Goal: Register for event/course

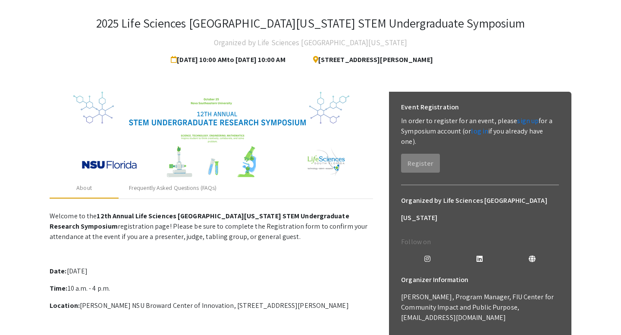
scroll to position [55, 0]
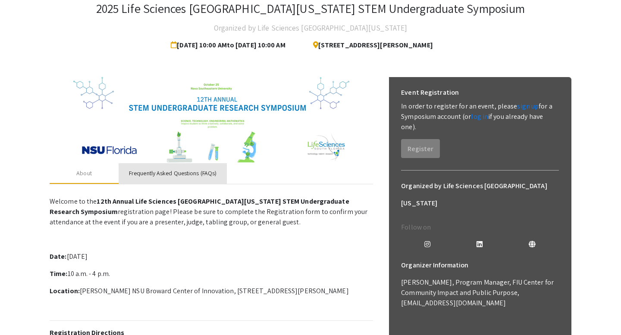
click at [155, 175] on div "Frequently Asked Questions (FAQs)" at bounding box center [172, 173] width 87 height 9
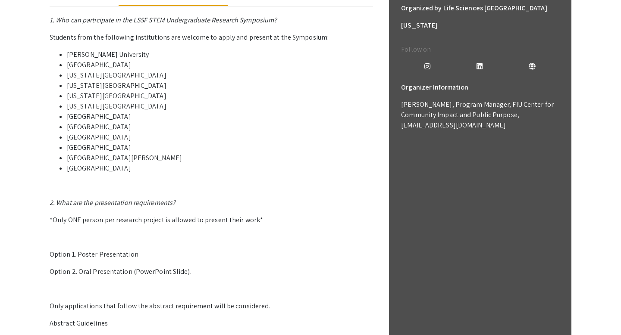
scroll to position [0, 0]
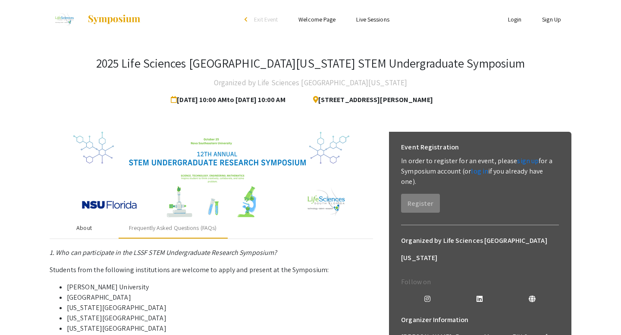
click at [87, 228] on div "About" at bounding box center [84, 228] width 16 height 9
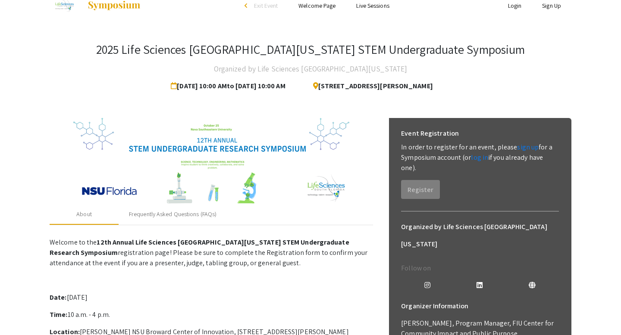
scroll to position [15, 0]
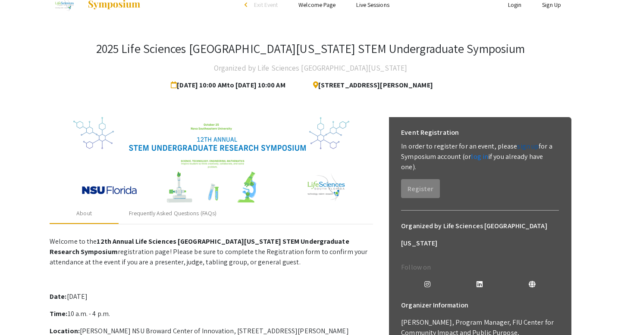
click at [517, 148] on link "sign up" at bounding box center [528, 146] width 22 height 9
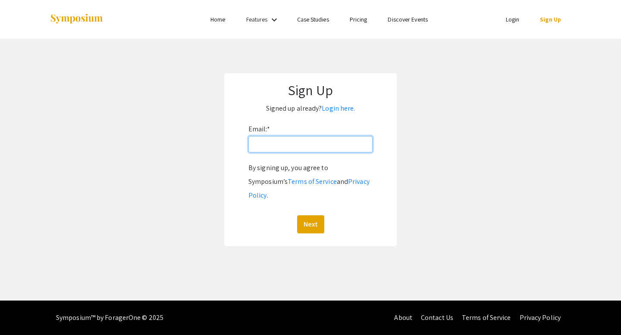
click at [314, 147] on input "Email: *" at bounding box center [310, 144] width 124 height 16
type input "[EMAIL_ADDRESS][DOMAIN_NAME]"
click at [319, 215] on button "Next" at bounding box center [310, 224] width 27 height 18
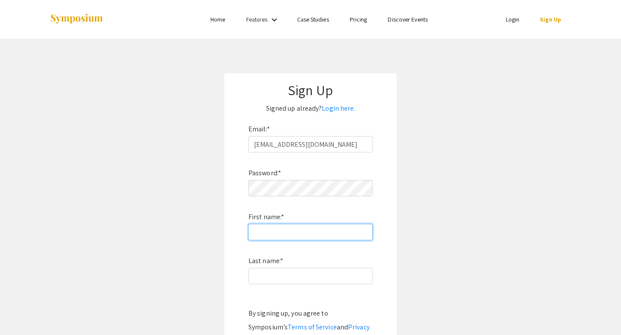
click at [316, 228] on input "First name: *" at bounding box center [310, 232] width 124 height 16
type input "[PERSON_NAME]"
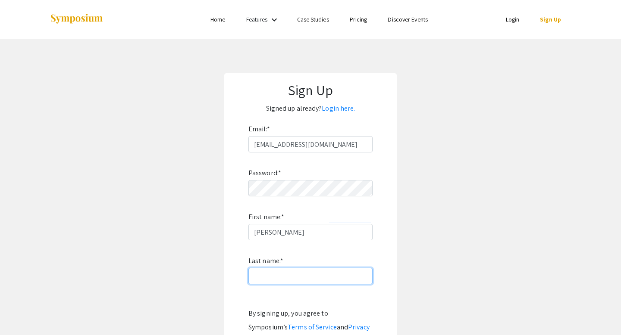
type input "Dookhan"
click at [330, 270] on input "Dookhan" at bounding box center [310, 276] width 124 height 16
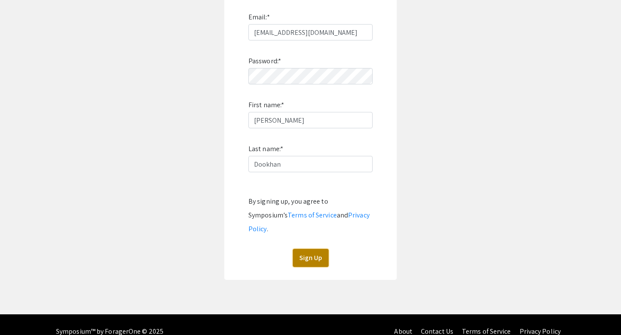
click at [302, 249] on button "Sign Up" at bounding box center [311, 258] width 36 height 18
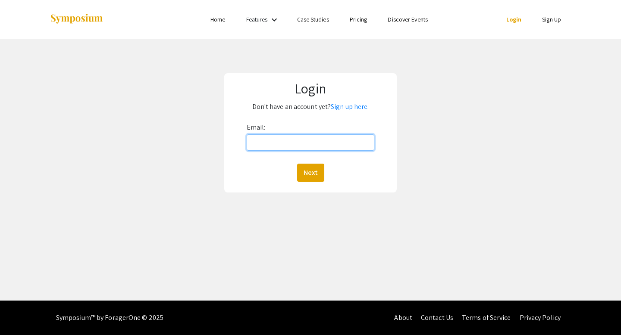
click at [312, 143] on input "Email:" at bounding box center [310, 142] width 128 height 16
type input "[EMAIL_ADDRESS][DOMAIN_NAME]"
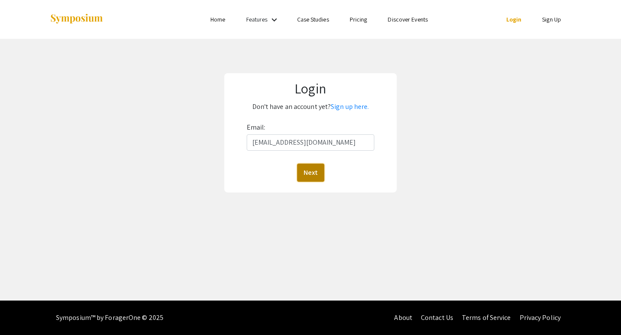
click at [314, 165] on button "Next" at bounding box center [310, 173] width 27 height 18
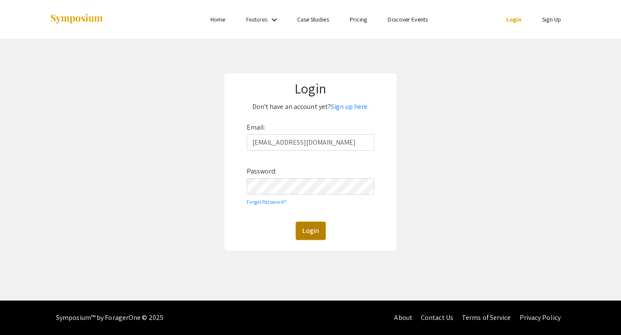
click at [315, 231] on button "Login" at bounding box center [311, 231] width 30 height 18
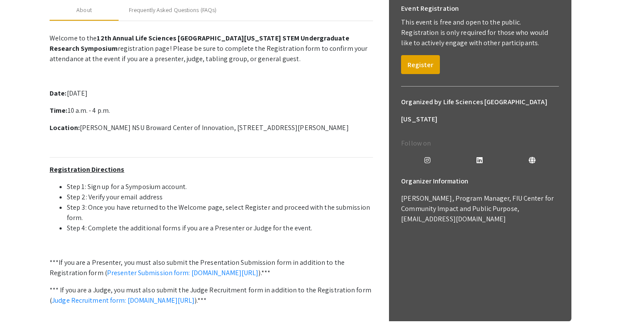
scroll to position [170, 0]
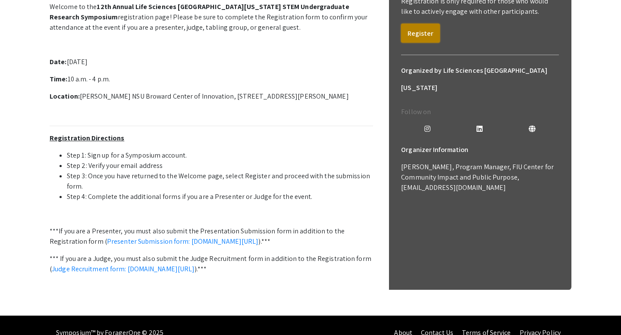
click at [415, 36] on button "Register" at bounding box center [420, 33] width 39 height 19
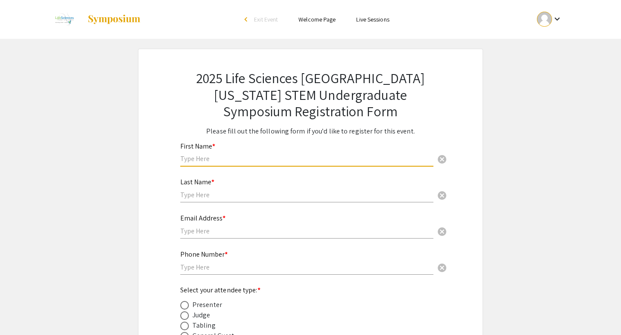
click at [268, 157] on input "text" at bounding box center [306, 158] width 253 height 9
type input "[PERSON_NAME]"
click at [196, 187] on div "Last Name * cancel" at bounding box center [306, 186] width 253 height 33
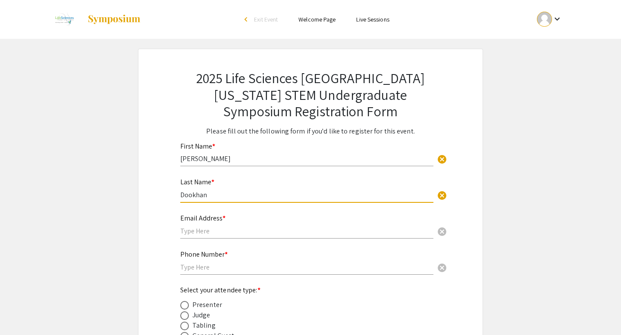
type input "Dookhan"
click at [196, 234] on input "text" at bounding box center [306, 231] width 253 height 9
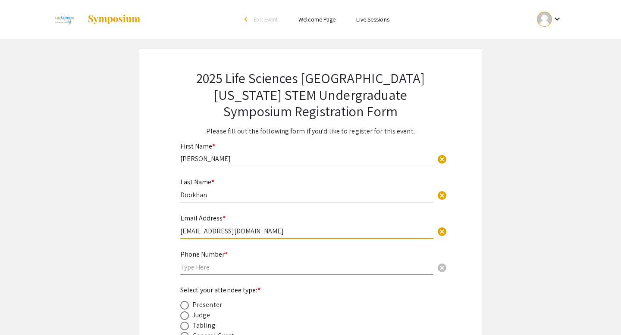
type input "[EMAIL_ADDRESS][DOMAIN_NAME]"
click at [202, 274] on div "Phone Number * cancel" at bounding box center [306, 258] width 253 height 33
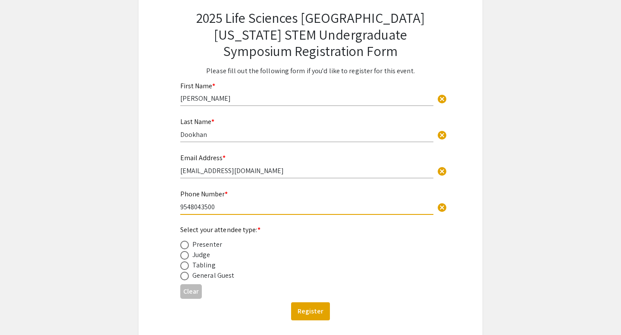
scroll to position [67, 0]
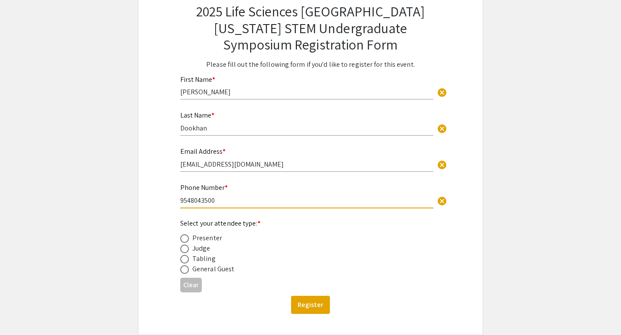
type input "9548043500"
click at [185, 239] on span at bounding box center [184, 238] width 9 height 9
click at [185, 239] on input "radio" at bounding box center [184, 238] width 9 height 9
radio input "true"
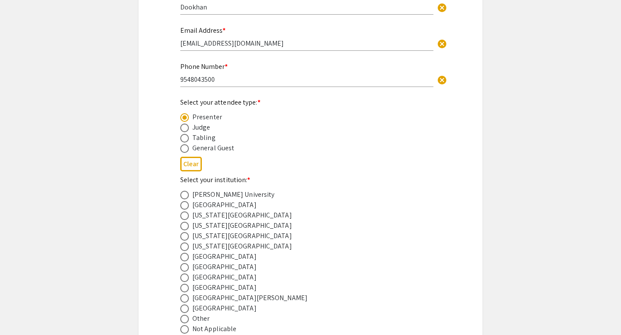
scroll to position [209, 0]
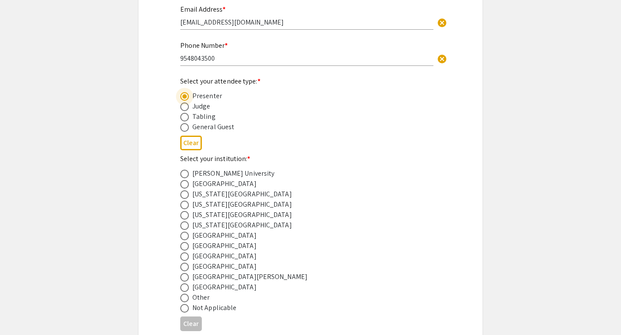
click at [184, 266] on span at bounding box center [184, 267] width 9 height 9
click at [184, 266] on input "radio" at bounding box center [184, 267] width 9 height 9
radio input "true"
click at [184, 260] on span at bounding box center [184, 257] width 9 height 9
click at [184, 260] on input "radio" at bounding box center [184, 257] width 9 height 9
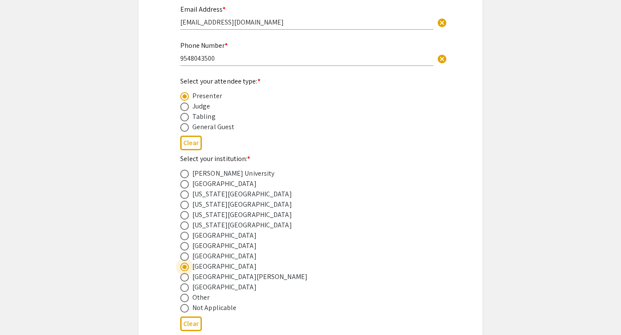
radio input "true"
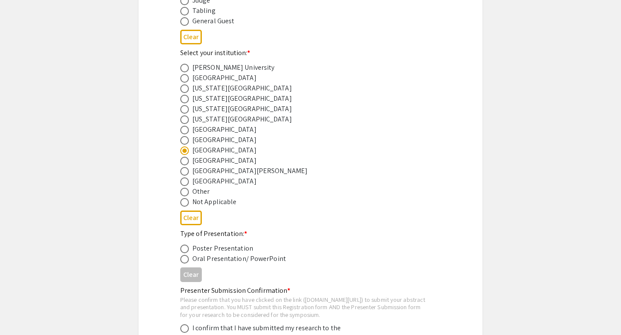
scroll to position [414, 0]
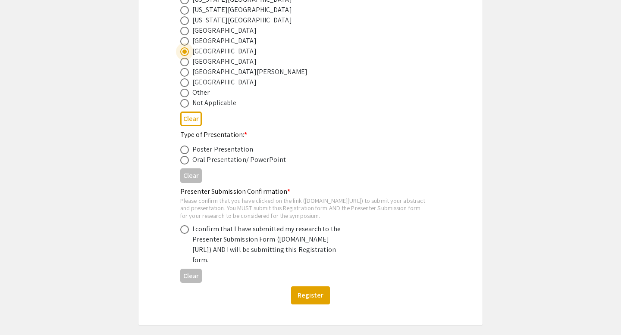
click at [185, 234] on span at bounding box center [184, 229] width 9 height 9
click at [185, 234] on input "radio" at bounding box center [184, 229] width 9 height 9
radio input "true"
click at [187, 154] on span at bounding box center [184, 150] width 9 height 9
click at [187, 154] on input "radio" at bounding box center [184, 150] width 9 height 9
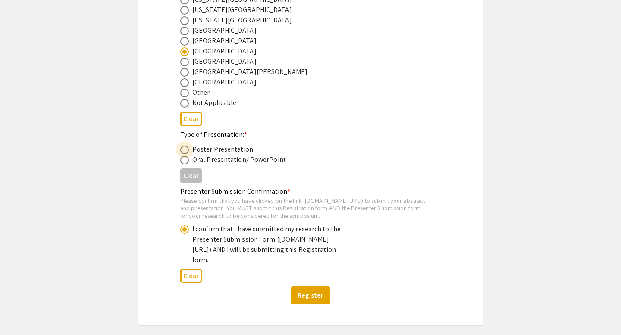
radio input "true"
click at [312, 305] on button "Register" at bounding box center [310, 296] width 39 height 18
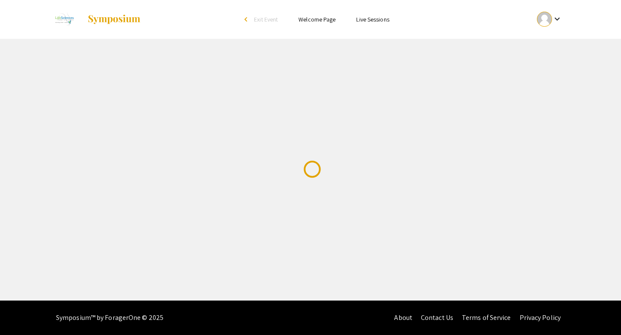
scroll to position [0, 0]
